Goal: Transaction & Acquisition: Purchase product/service

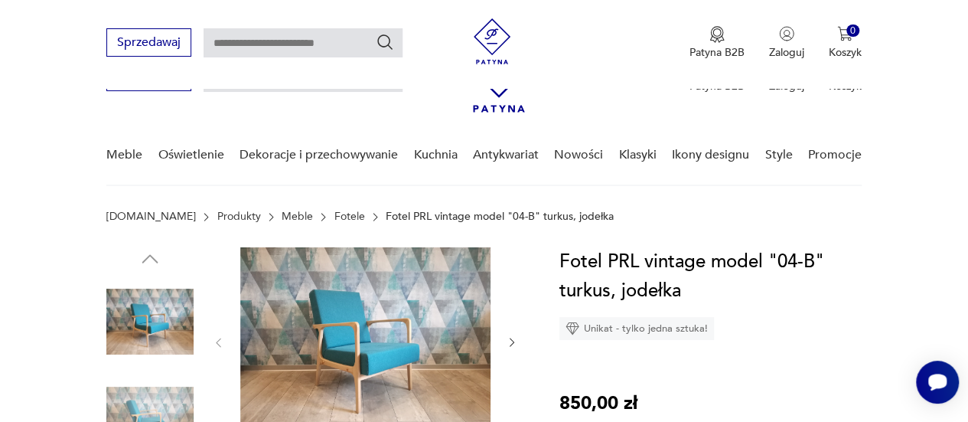
scroll to position [230, 0]
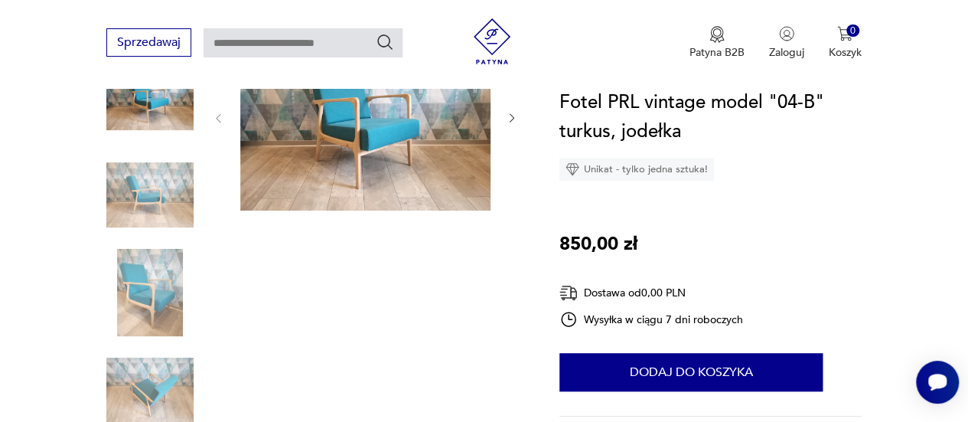
click at [366, 126] on img at bounding box center [365, 116] width 250 height 187
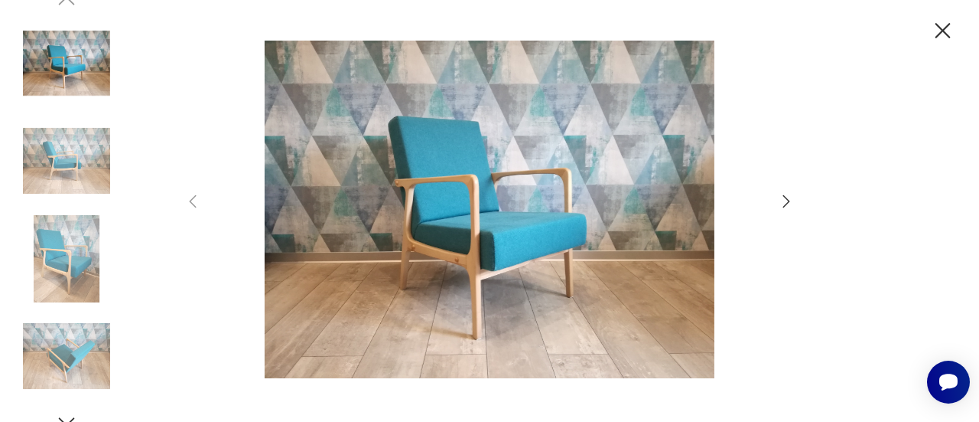
click at [785, 203] on icon "button" at bounding box center [786, 201] width 18 height 18
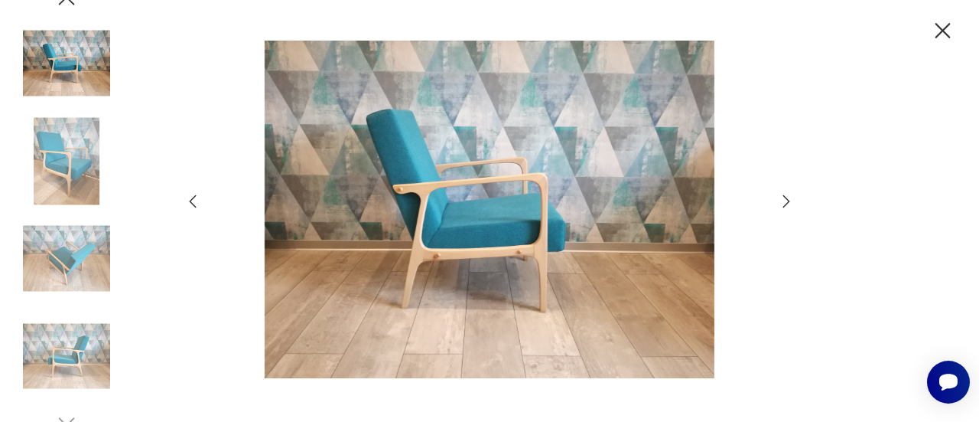
click at [785, 203] on icon "button" at bounding box center [786, 201] width 18 height 18
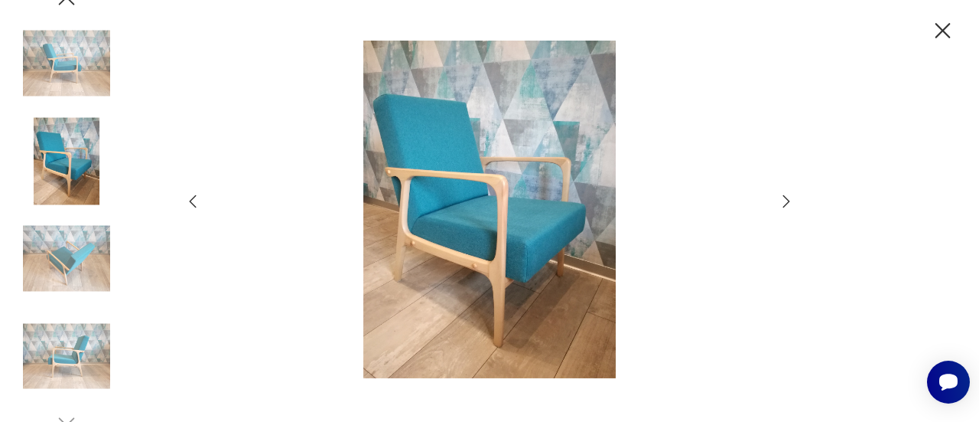
click at [785, 203] on icon "button" at bounding box center [786, 201] width 18 height 18
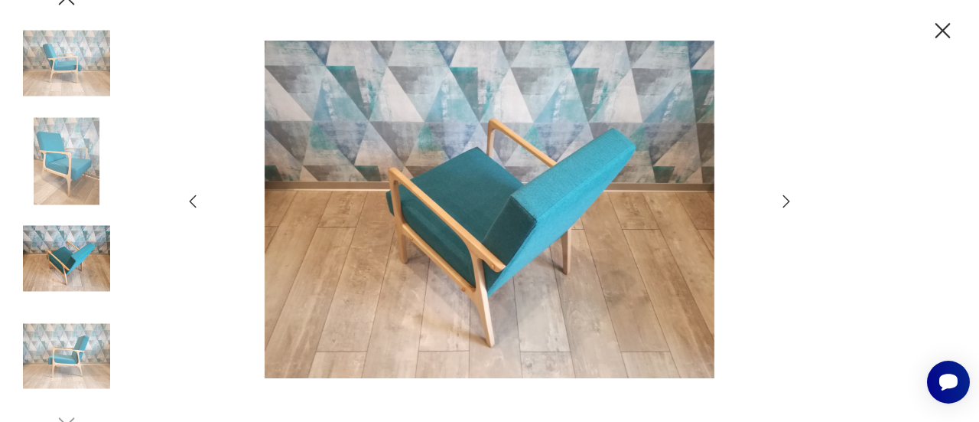
click at [785, 203] on icon "button" at bounding box center [786, 201] width 18 height 18
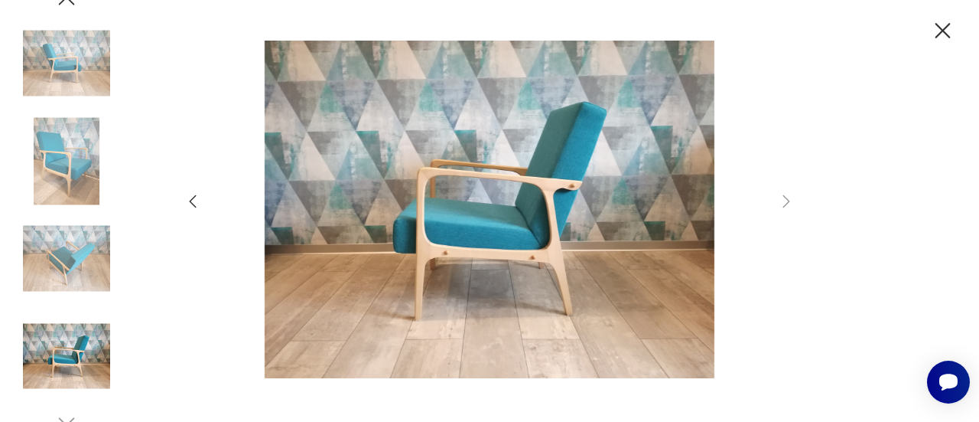
click at [940, 34] on icon "button" at bounding box center [943, 30] width 15 height 15
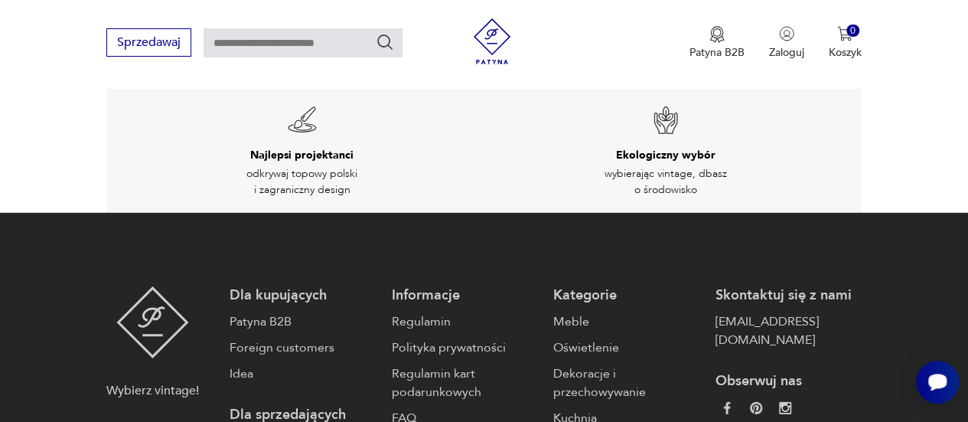
scroll to position [2219, 0]
